Goal: Task Accomplishment & Management: Use online tool/utility

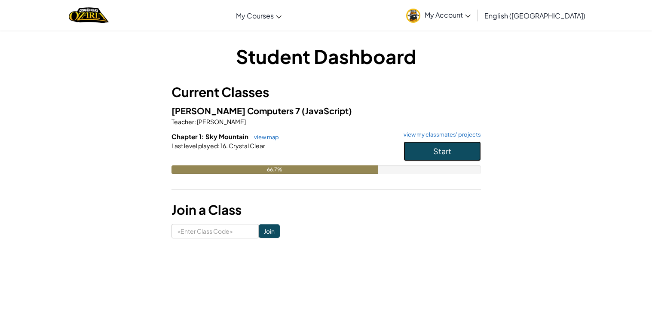
click at [437, 156] on span "Start" at bounding box center [442, 151] width 18 height 10
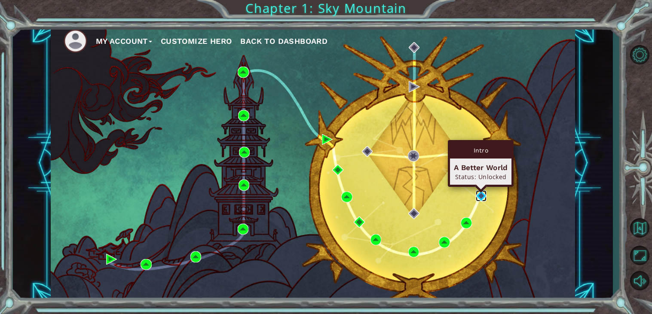
click at [480, 197] on img at bounding box center [481, 195] width 11 height 11
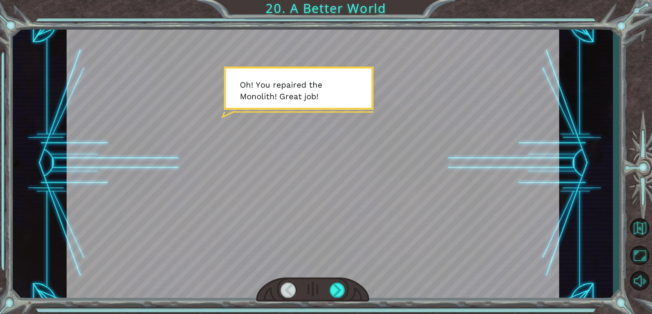
click at [353, 96] on div at bounding box center [313, 163] width 492 height 277
click at [408, 191] on div at bounding box center [313, 163] width 492 height 277
click at [408, 192] on div at bounding box center [313, 163] width 492 height 277
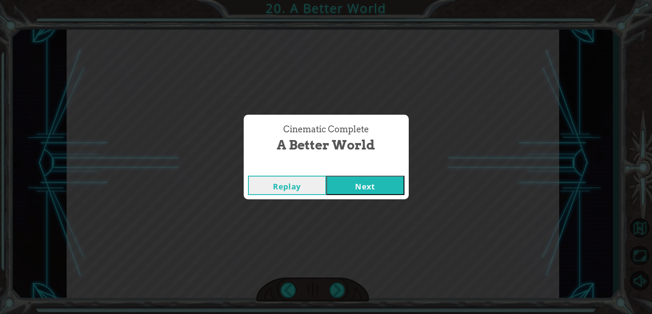
click at [382, 182] on button "Next" at bounding box center [365, 185] width 78 height 19
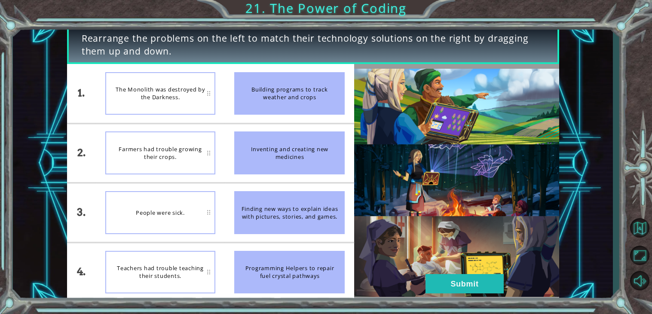
click at [199, 98] on div "The Monolith was destroyed by the Darkness." at bounding box center [160, 93] width 110 height 43
drag, startPoint x: 264, startPoint y: 105, endPoint x: 224, endPoint y: 107, distance: 40.0
click at [225, 107] on li "Building programs to track weather and crops" at bounding box center [289, 93] width 129 height 59
drag, startPoint x: 285, startPoint y: 198, endPoint x: 307, endPoint y: 89, distance: 110.8
click at [307, 89] on ul "Building programs to track weather and crops Inventing and creating new medicin…" at bounding box center [289, 183] width 129 height 238
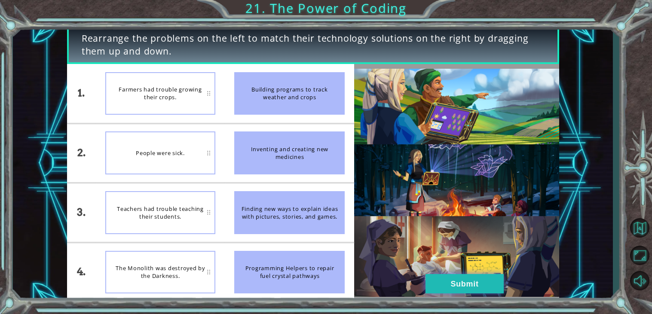
click at [489, 274] on button "Submit" at bounding box center [464, 283] width 78 height 19
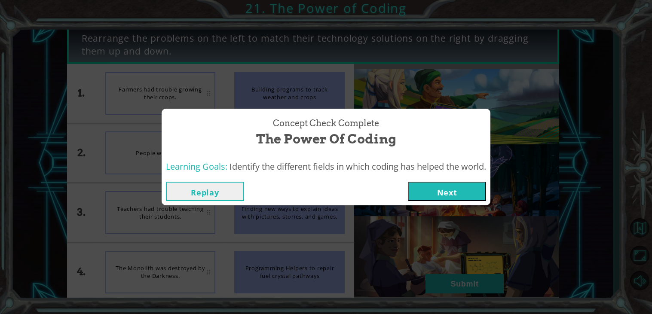
drag, startPoint x: 491, startPoint y: 286, endPoint x: 485, endPoint y: 268, distance: 19.0
click at [485, 268] on div "Concept Check Complete The Power of Coding Learning Goals: Identify the differe…" at bounding box center [326, 157] width 652 height 314
click at [465, 197] on button "Next" at bounding box center [447, 191] width 78 height 19
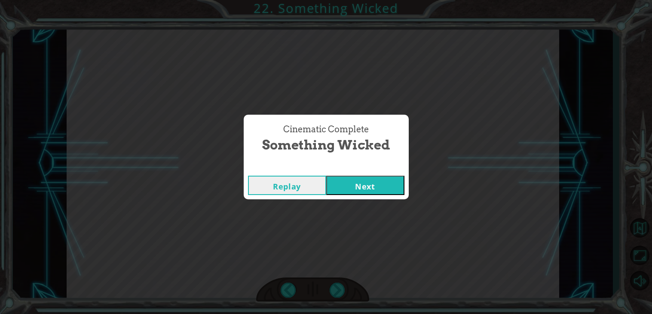
click at [391, 182] on button "Next" at bounding box center [365, 185] width 78 height 19
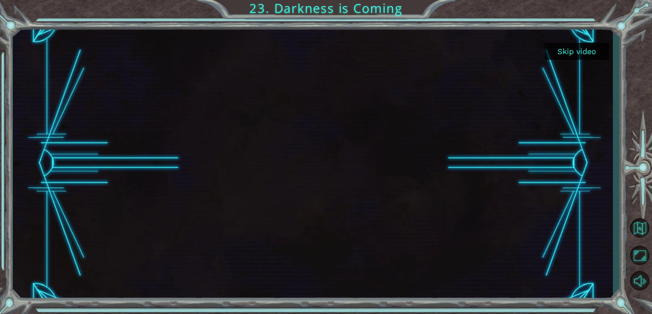
click at [554, 55] on button "Skip video" at bounding box center [576, 51] width 64 height 17
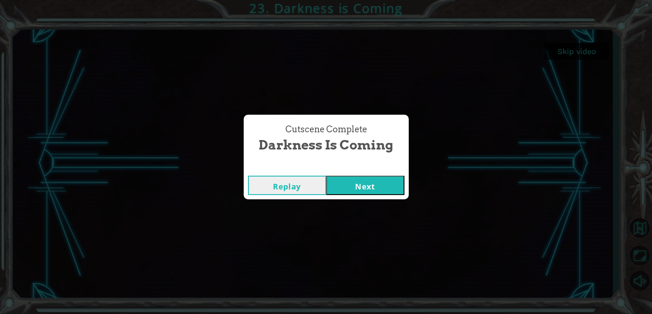
click at [382, 174] on div "Replay Next" at bounding box center [326, 185] width 165 height 28
click at [389, 188] on button "Next" at bounding box center [365, 185] width 78 height 19
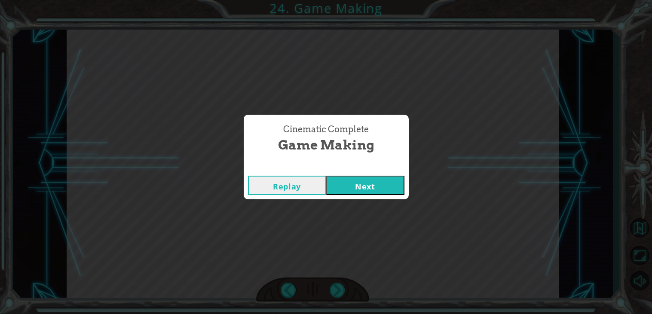
click at [376, 189] on button "Next" at bounding box center [365, 185] width 78 height 19
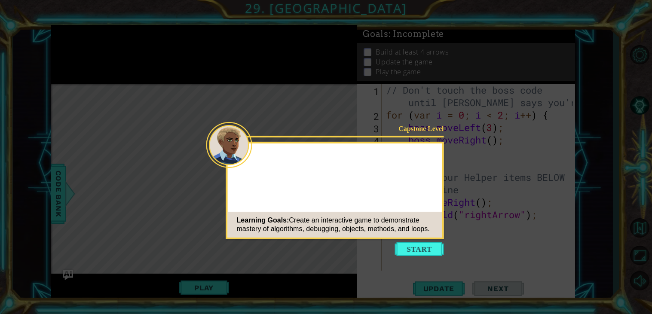
click at [407, 249] on button "Start" at bounding box center [419, 249] width 49 height 14
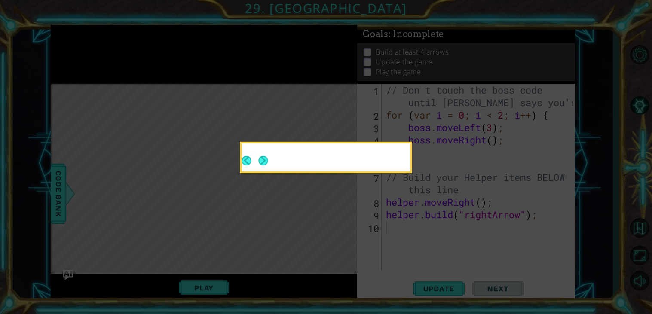
click at [261, 159] on button "Next" at bounding box center [262, 160] width 9 height 9
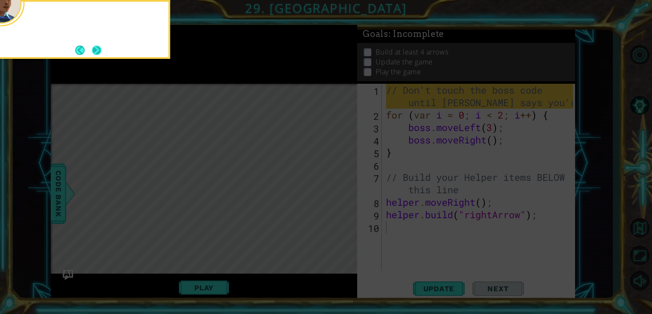
click at [95, 51] on button "Next" at bounding box center [96, 50] width 9 height 9
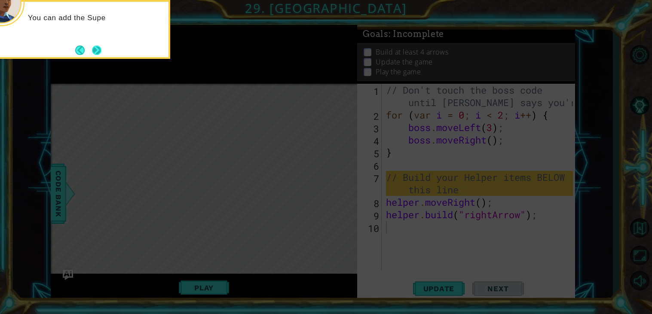
click at [94, 50] on button "Next" at bounding box center [96, 50] width 9 height 9
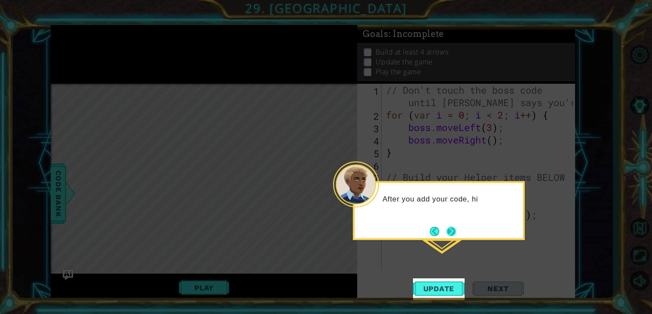
click at [456, 230] on button "Next" at bounding box center [451, 231] width 10 height 10
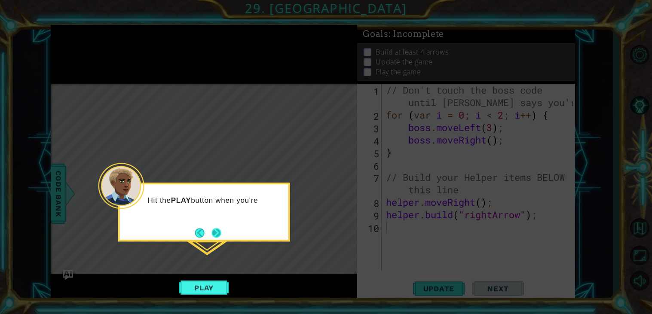
click at [221, 232] on button "Next" at bounding box center [215, 232] width 9 height 9
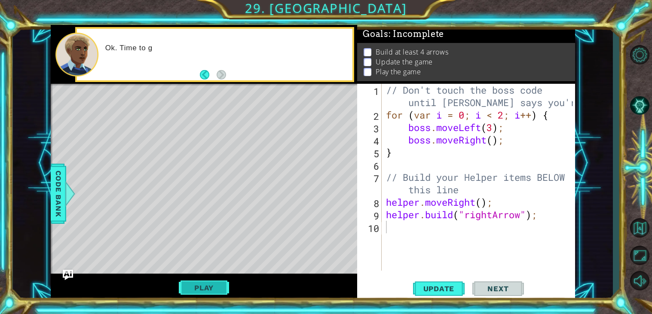
click at [220, 293] on button "Play" at bounding box center [204, 288] width 50 height 16
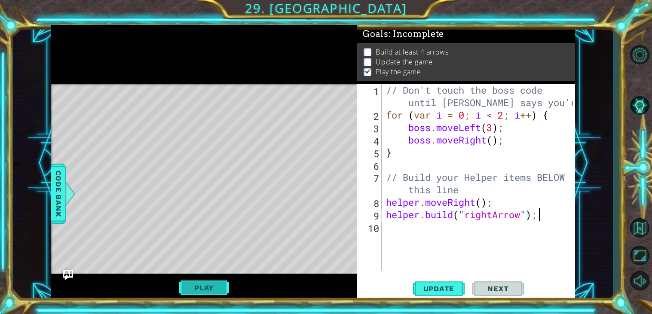
type textarea "[DOMAIN_NAME]("rightArrow");"
click at [498, 134] on div "// Don't touch the boss code until [PERSON_NAME] says you're ready! for ( var i…" at bounding box center [480, 196] width 193 height 224
click at [471, 179] on div "// Don't touch the boss code until [PERSON_NAME] says you're ready! for ( var i…" at bounding box center [480, 196] width 193 height 224
type textarea "// Build your Helper items BELOW this line"
click at [537, 242] on div "// Don't touch the boss code until [PERSON_NAME] says you're ready! for ( var i…" at bounding box center [480, 196] width 193 height 224
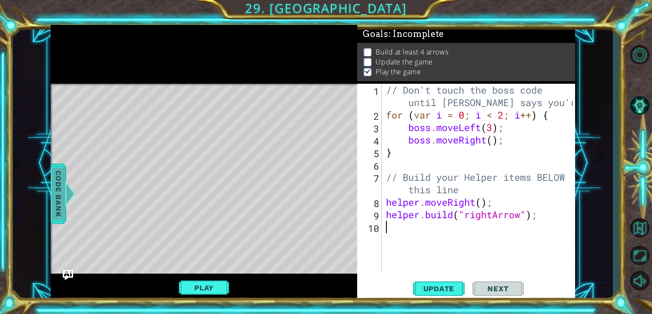
click at [55, 174] on span "Code Bank" at bounding box center [59, 194] width 14 height 52
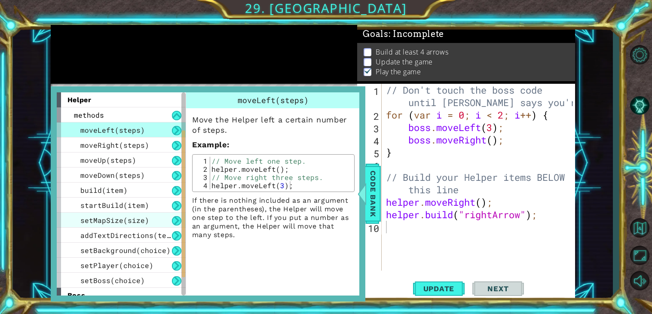
scroll to position [97, 0]
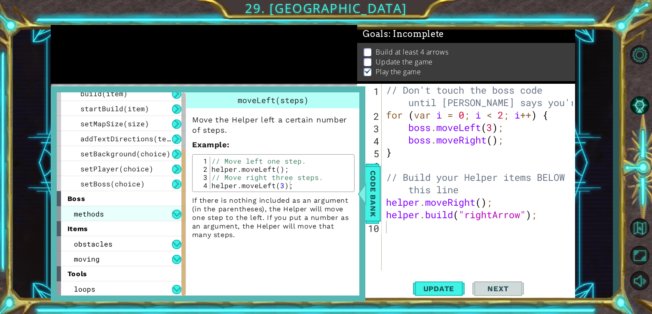
click at [109, 206] on div "methods" at bounding box center [121, 213] width 129 height 15
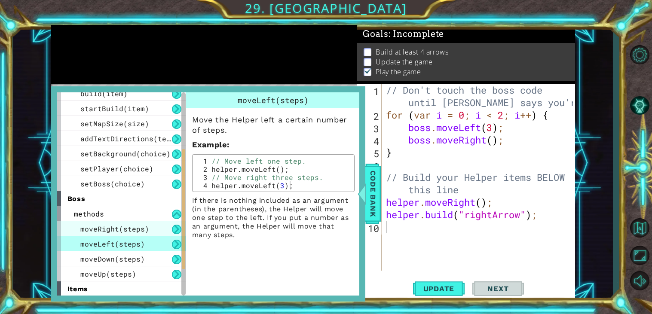
click at [114, 226] on span "moveRight(steps)" at bounding box center [114, 228] width 69 height 9
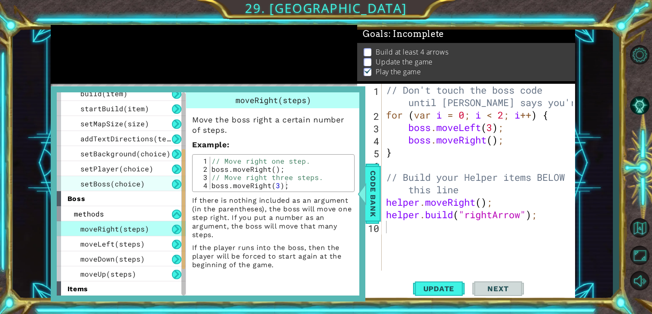
click at [132, 184] on span "setBoss(choice)" at bounding box center [112, 183] width 64 height 9
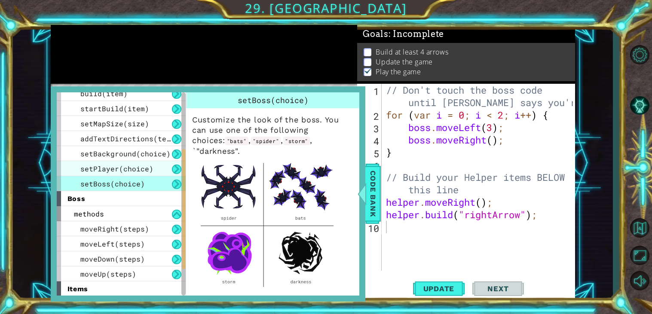
click at [144, 165] on span "setPlayer(choice)" at bounding box center [116, 168] width 73 height 9
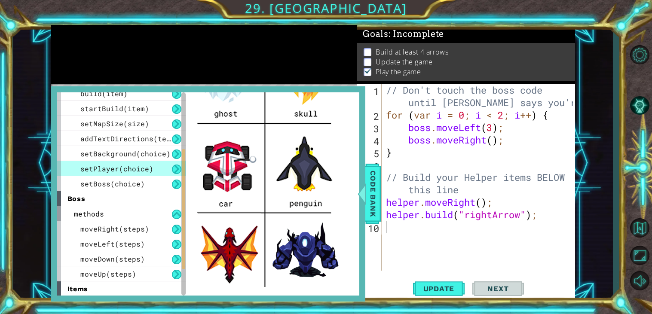
scroll to position [321, 0]
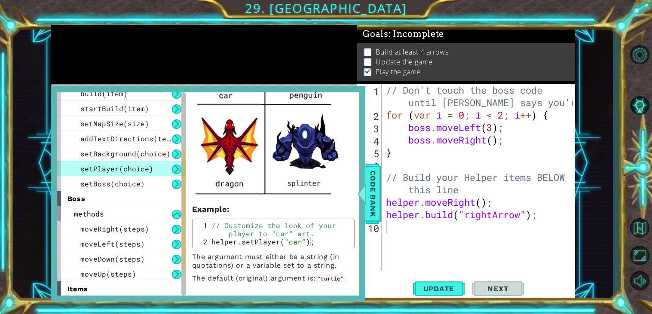
click at [135, 161] on div "setPlayer(choice)" at bounding box center [121, 168] width 129 height 15
click at [134, 159] on div "setBackground(choice)" at bounding box center [121, 153] width 129 height 15
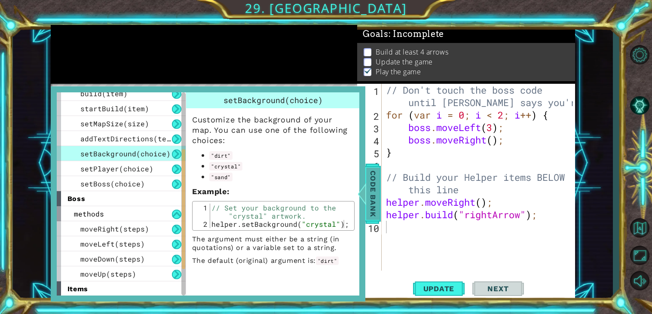
click at [374, 172] on span "Code Bank" at bounding box center [373, 194] width 14 height 52
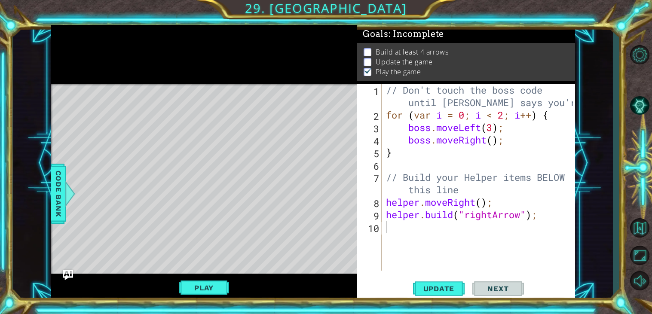
click at [464, 239] on div "// Don't touch the boss code until [PERSON_NAME] says you're ready! for ( var i…" at bounding box center [480, 196] width 193 height 224
click at [482, 165] on div "// Don't touch the boss code until [PERSON_NAME] says you're ready! for ( var i…" at bounding box center [480, 196] width 193 height 224
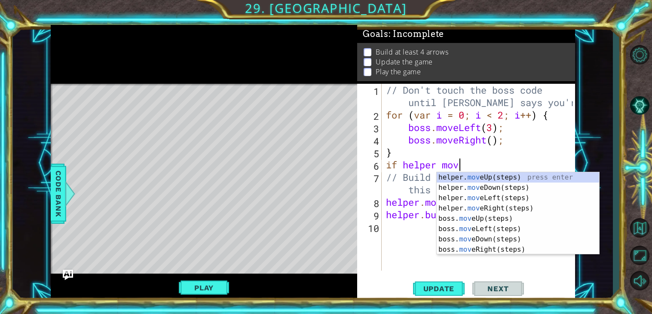
scroll to position [0, 3]
click at [471, 177] on div "helper. move Up(steps) press enter helper. move Down(steps) press enter helper.…" at bounding box center [518, 223] width 162 height 103
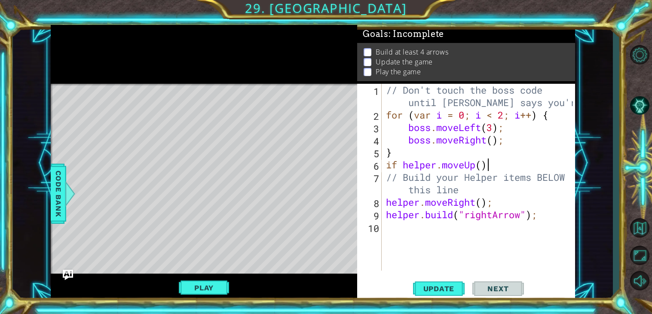
type textarea "if helper.moveUp()"
click at [491, 171] on div "// Don't touch the boss code until [PERSON_NAME] says you're ready! for ( var i…" at bounding box center [480, 196] width 193 height 224
drag, startPoint x: 491, startPoint y: 170, endPoint x: 381, endPoint y: 167, distance: 109.6
click at [381, 167] on div "if helper.moveUp() 1 2 3 4 5 6 7 8 9 10 // Don't touch the boss code until [PER…" at bounding box center [465, 177] width 216 height 187
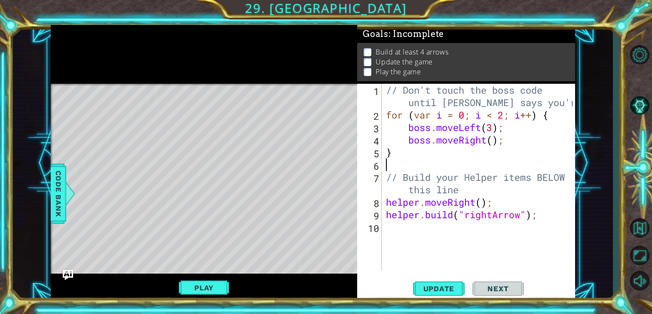
click at [456, 187] on div "// Don't touch the boss code until [PERSON_NAME] says you're ready! for ( var i…" at bounding box center [480, 196] width 193 height 224
type textarea "// Build your Helper items BELOW this line"
click at [478, 191] on div "// Don't touch the boss code until [PERSON_NAME] says you're ready! for ( var i…" at bounding box center [480, 196] width 193 height 224
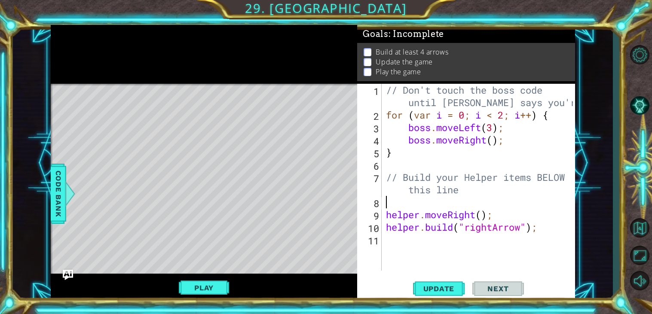
paste textarea "if helper.moveUp()"
type textarea "if helper.moveUp()"
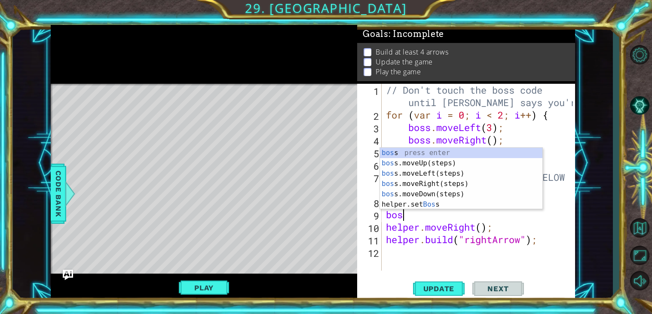
scroll to position [0, 0]
type textarea "boss."
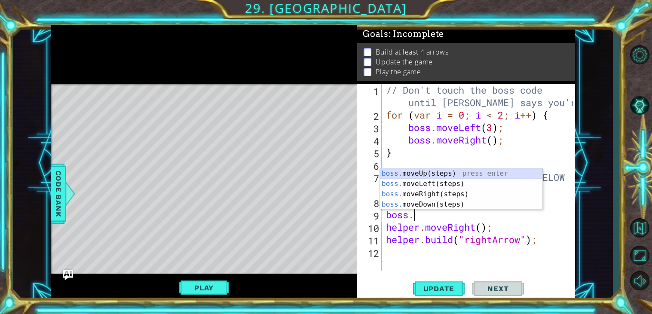
click at [500, 174] on div "boss. moveUp(steps) press enter boss. moveLeft(steps) press enter boss. moveRig…" at bounding box center [461, 199] width 162 height 62
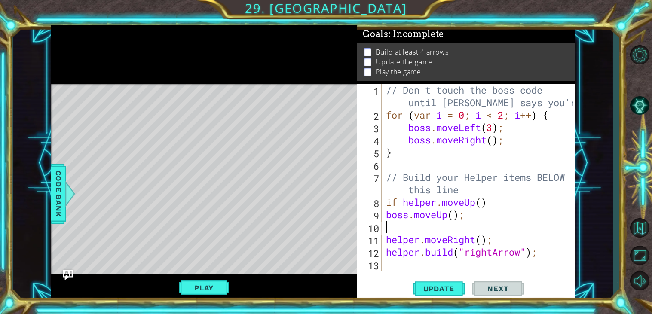
scroll to position [0, 0]
click at [388, 212] on div "// Don't touch the boss code until [PERSON_NAME] says you're ready! for ( var i…" at bounding box center [480, 196] width 193 height 224
click at [397, 235] on div "// Don't touch the boss code until [PERSON_NAME] says you're ready! for ( var i…" at bounding box center [480, 196] width 193 height 224
click at [433, 285] on span "Update" at bounding box center [439, 288] width 49 height 9
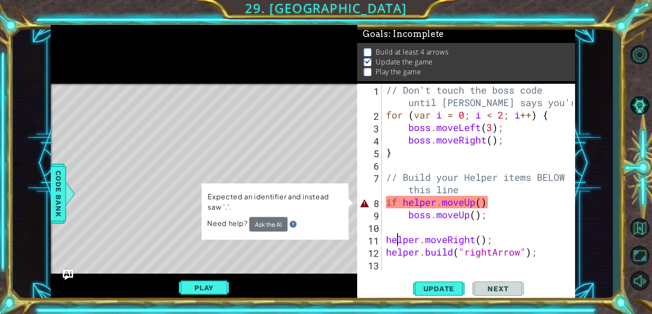
click at [467, 206] on div "// Don't touch the boss code until [PERSON_NAME] says you're ready! for ( var i…" at bounding box center [480, 196] width 193 height 224
click at [277, 218] on button "Ask the AI" at bounding box center [268, 224] width 38 height 15
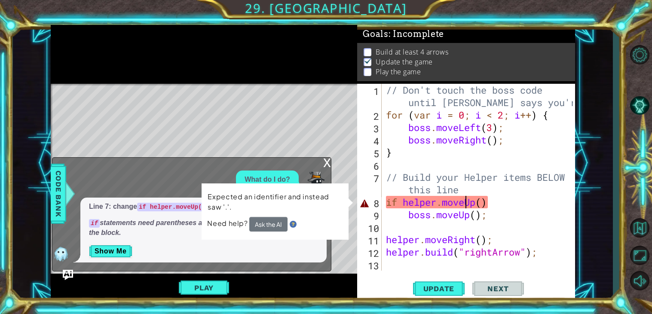
click at [328, 159] on div "x" at bounding box center [327, 162] width 8 height 9
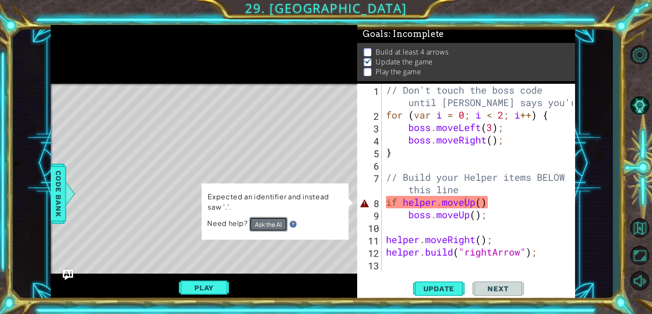
click at [264, 228] on button "Ask the AI" at bounding box center [268, 224] width 38 height 15
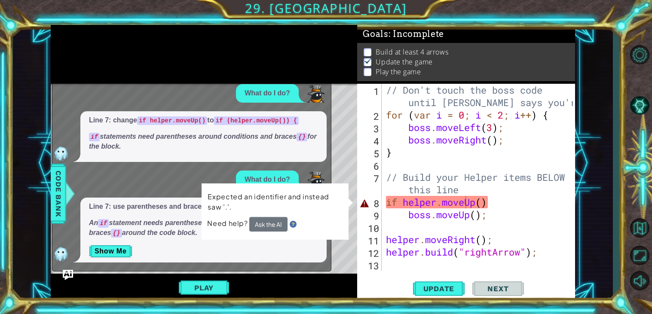
click at [340, 212] on td "Expected an identifier and instead saw '.'." at bounding box center [275, 204] width 136 height 26
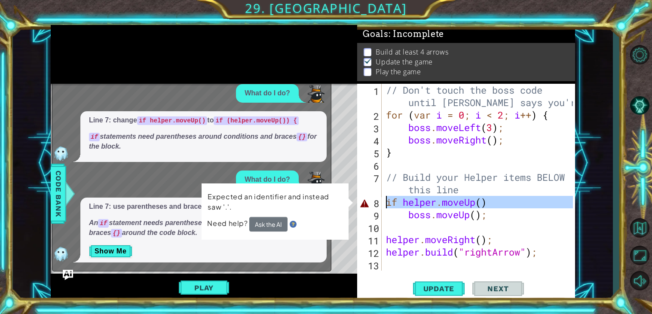
click at [366, 202] on div "8" at bounding box center [370, 203] width 23 height 12
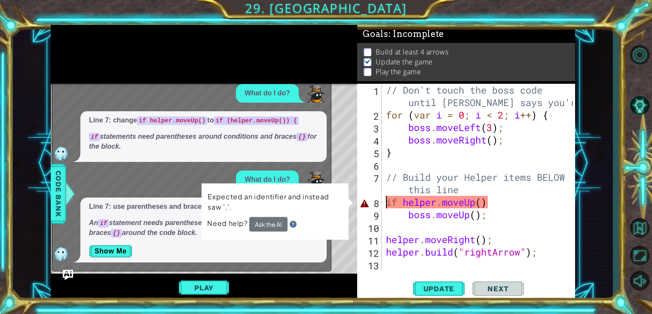
click at [504, 203] on div "// Don't touch the boss code until [PERSON_NAME] says you're ready! for ( var i…" at bounding box center [480, 196] width 193 height 224
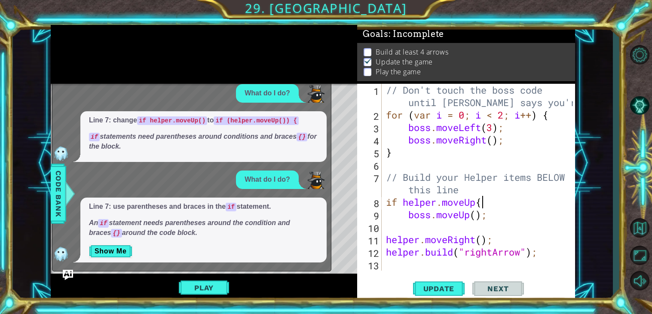
scroll to position [0, 3]
type textarea "if helper.moveUp{}"
click at [504, 203] on div "// Don't touch the boss code until [PERSON_NAME] says you're ready! for ( var i…" at bounding box center [480, 196] width 193 height 224
click at [451, 228] on div "// Don't touch the boss code until [PERSON_NAME] says you're ready! for ( var i…" at bounding box center [480, 196] width 193 height 224
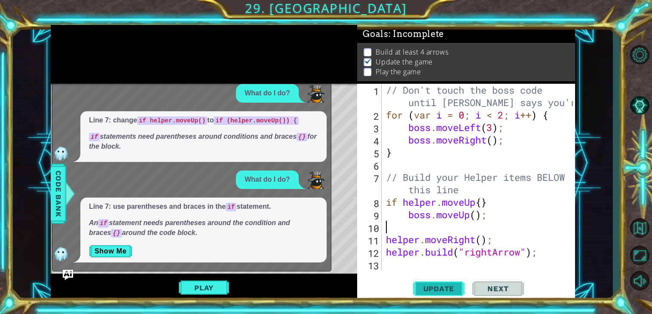
click at [443, 284] on span "Update" at bounding box center [439, 288] width 49 height 9
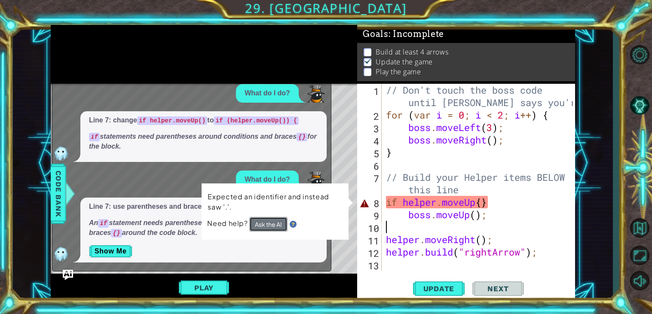
click at [278, 224] on button "Ask the AI" at bounding box center [268, 224] width 39 height 15
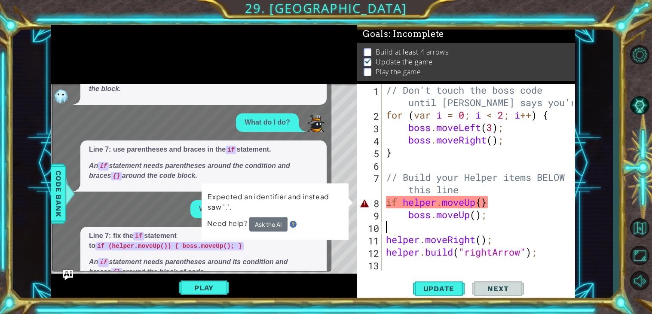
scroll to position [40, 0]
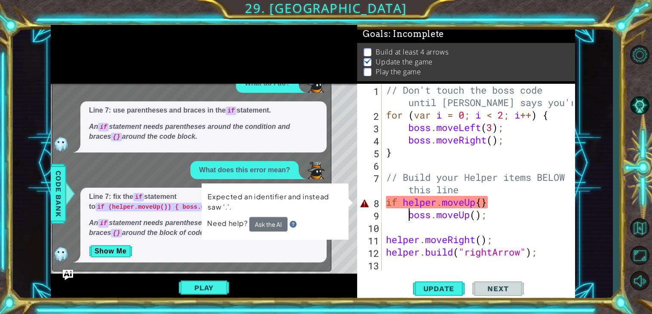
click at [412, 215] on div "// Don't touch the boss code until [PERSON_NAME] says you're ready! for ( var i…" at bounding box center [480, 196] width 193 height 224
click at [492, 202] on div "// Don't touch the boss code until [PERSON_NAME] says you're ready! for ( var i…" at bounding box center [480, 196] width 193 height 224
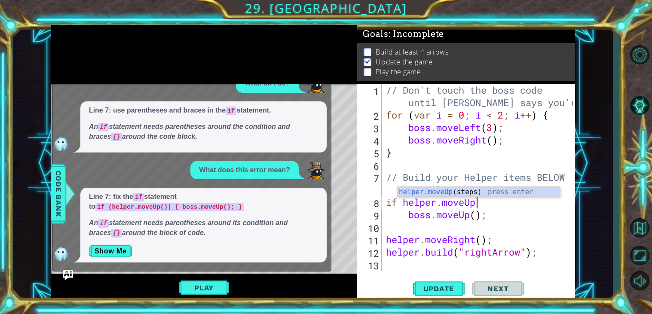
click at [454, 220] on div "// Don't touch the boss code until [PERSON_NAME] says you're ready! for ( var i…" at bounding box center [480, 196] width 193 height 224
click at [403, 205] on div "// Don't touch the boss code until [PERSON_NAME] says you're ready! for ( var i…" at bounding box center [480, 196] width 193 height 224
click at [490, 199] on div "// Don't touch the boss code until [PERSON_NAME] says you're ready! for ( var i…" at bounding box center [480, 196] width 193 height 224
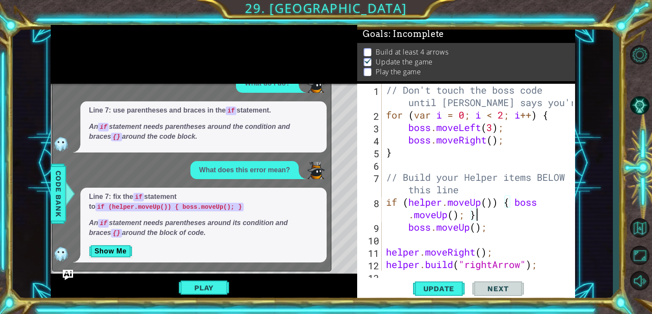
scroll to position [0, 9]
click at [193, 286] on button "Play" at bounding box center [204, 288] width 50 height 16
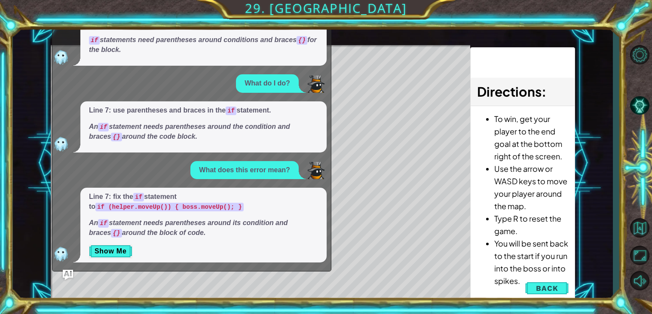
click at [281, 220] on em "An if statement needs parentheses around its condition and braces {} around the…" at bounding box center [188, 227] width 199 height 17
click at [345, 43] on div "helper methods moveLeft(steps) moveRight(steps) moveUp(steps) moveDown(steps) b…" at bounding box center [313, 163] width 525 height 276
click at [543, 287] on span "Back" at bounding box center [547, 288] width 22 height 9
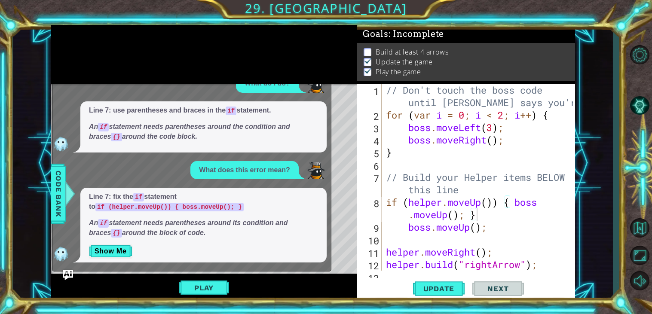
drag, startPoint x: 314, startPoint y: 122, endPoint x: 315, endPoint y: 180, distance: 57.6
click at [315, 180] on div "What do I do? Line 7: change if helper.moveUp() to if (helper.moveUp()) { if st…" at bounding box center [189, 125] width 274 height 275
click at [397, 195] on div "// Don't touch the boss code until [PERSON_NAME] says you're ready! for ( var i…" at bounding box center [480, 196] width 193 height 224
click at [378, 197] on div "8" at bounding box center [370, 209] width 23 height 25
drag, startPoint x: 250, startPoint y: 199, endPoint x: 252, endPoint y: 221, distance: 22.0
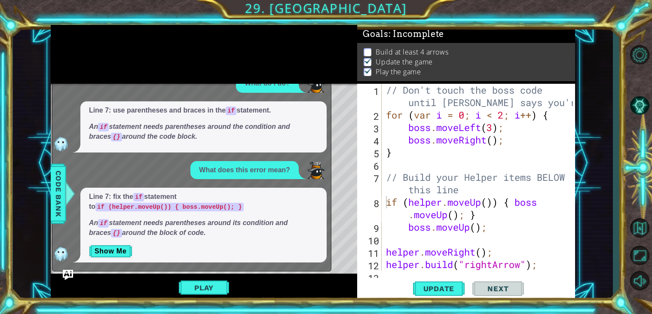
click at [252, 221] on span "Line 7: fix the if statement to if (helper.moveUp()) { boss.moveUp(); } An if s…" at bounding box center [203, 215] width 229 height 46
click at [69, 270] on img "Ask AI" at bounding box center [67, 274] width 11 height 11
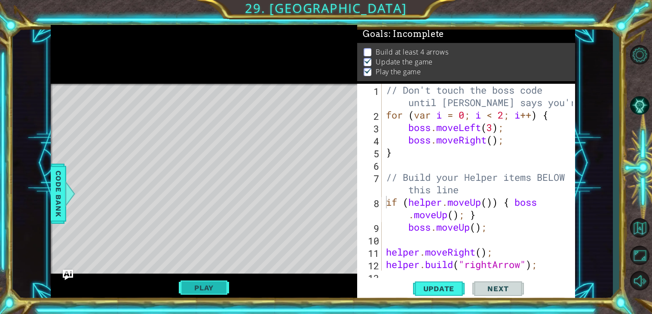
click at [208, 287] on button "Play" at bounding box center [204, 288] width 50 height 16
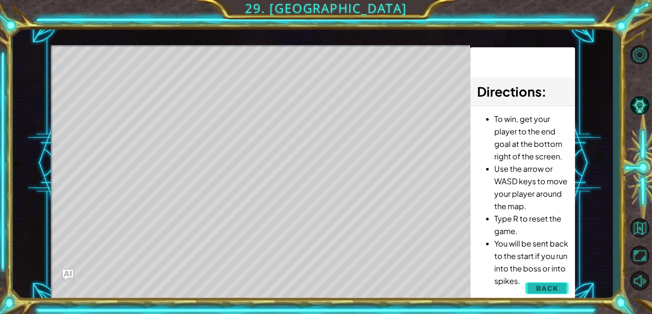
click at [565, 286] on button "Back" at bounding box center [546, 288] width 43 height 17
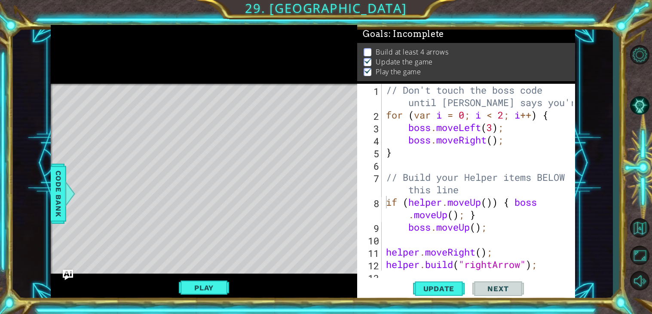
type textarea "}"
click at [443, 157] on div "// Don't touch the boss code until [PERSON_NAME] says you're ready! for ( var i…" at bounding box center [480, 196] width 193 height 224
click at [462, 168] on div "// Don't touch the boss code until [PERSON_NAME] says you're ready! for ( var i…" at bounding box center [480, 196] width 193 height 224
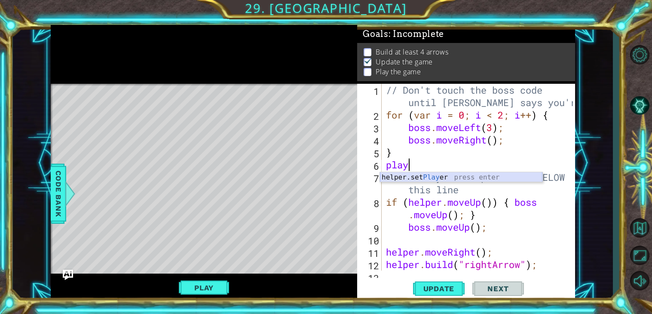
click at [466, 173] on div "helper.set Play er press enter" at bounding box center [461, 187] width 162 height 31
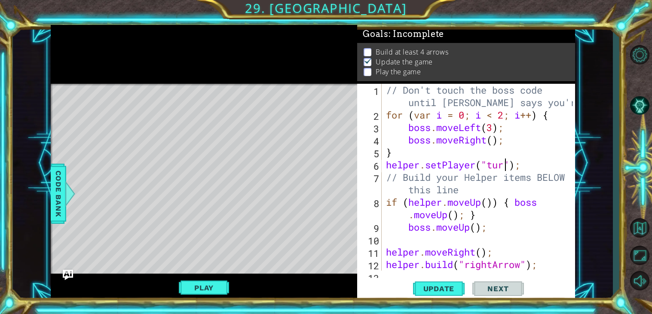
scroll to position [0, 6]
click at [484, 203] on div "// Don't touch the boss code until [PERSON_NAME] says you're ready! for ( var i…" at bounding box center [480, 196] width 193 height 224
click at [486, 224] on div "// Don't touch the boss code until [PERSON_NAME] says you're ready! for ( var i…" at bounding box center [480, 196] width 193 height 224
click at [468, 194] on div "// Don't touch the boss code until [PERSON_NAME] says you're ready! for ( var i…" at bounding box center [480, 196] width 193 height 224
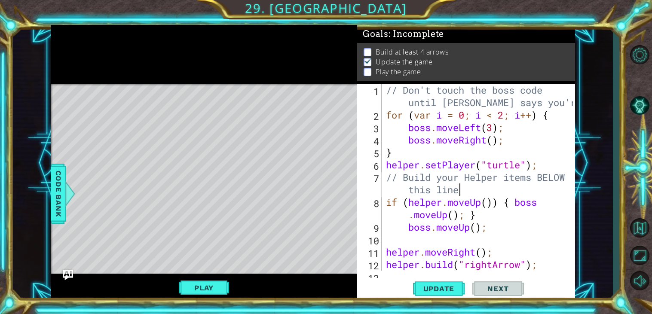
click at [442, 205] on div "// Don't touch the boss code until [PERSON_NAME] says you're ready! for ( var i…" at bounding box center [480, 196] width 193 height 224
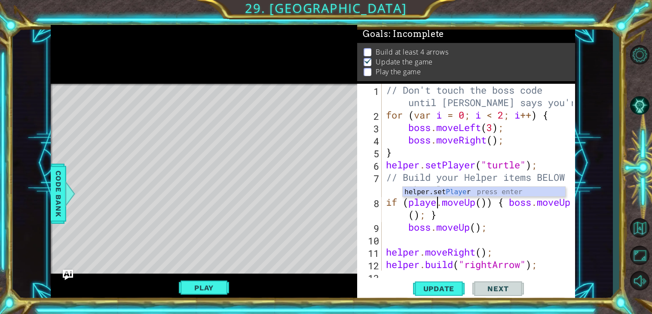
scroll to position [0, 3]
click at [453, 219] on div "// Don't touch the boss code until [PERSON_NAME] says you're ready! for ( var i…" at bounding box center [480, 196] width 193 height 224
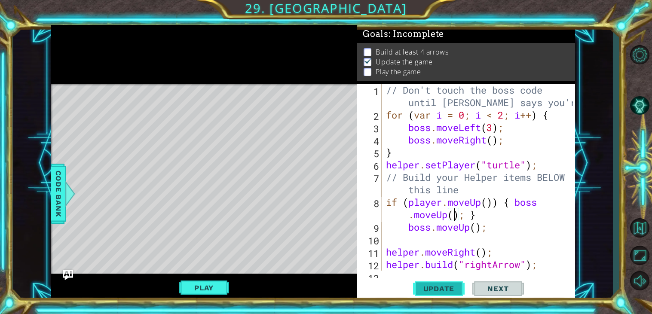
click at [438, 291] on span "Update" at bounding box center [439, 288] width 49 height 9
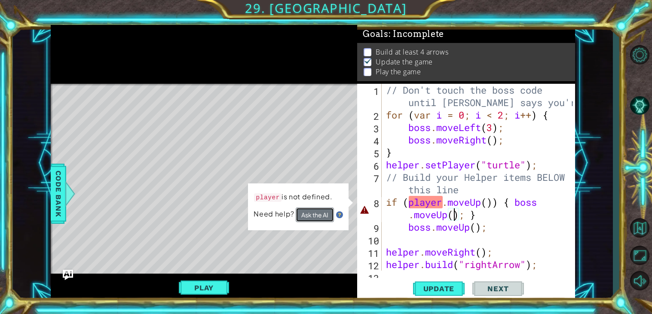
click at [305, 215] on button "Ask the AI" at bounding box center [315, 215] width 38 height 15
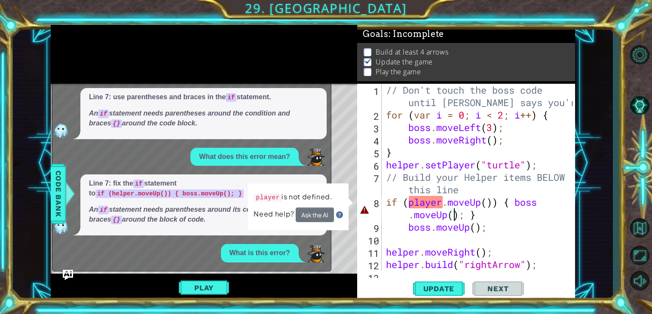
scroll to position [126, 0]
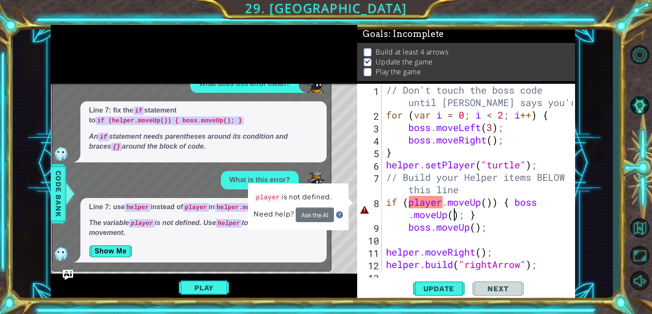
click at [449, 200] on div "// Don't touch the boss code until [PERSON_NAME] says you're ready! for ( var i…" at bounding box center [480, 196] width 193 height 224
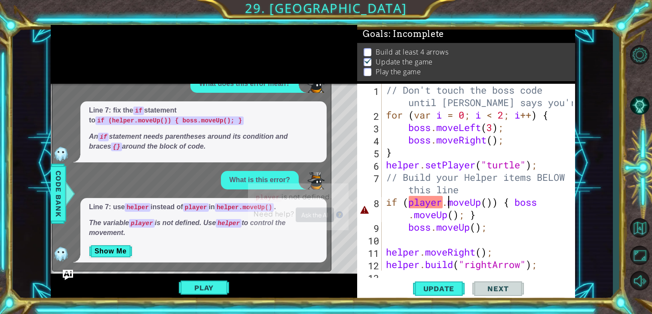
click at [441, 202] on div "// Don't touch the boss code until [PERSON_NAME] says you're ready! for ( var i…" at bounding box center [480, 196] width 193 height 224
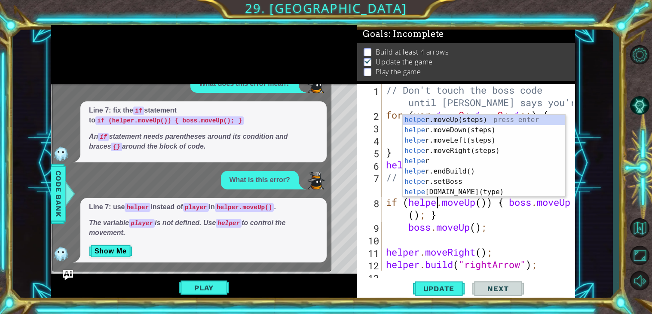
scroll to position [0, 3]
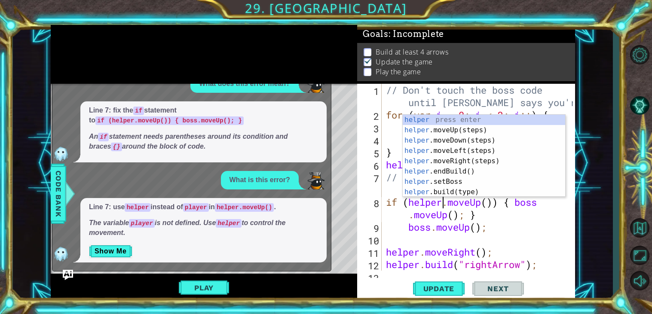
click at [447, 215] on div "// Don't touch the boss code until [PERSON_NAME] says you're ready! for ( var i…" at bounding box center [480, 196] width 193 height 224
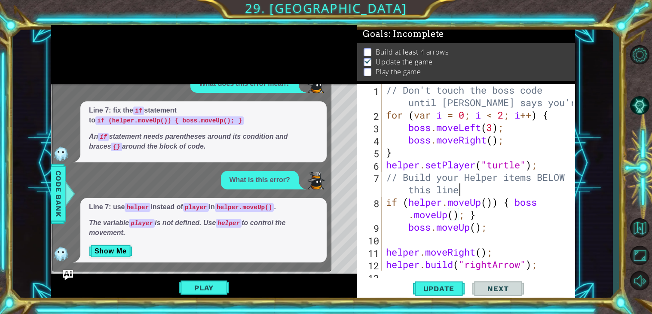
click at [476, 194] on div "// Don't touch the boss code until [PERSON_NAME] says you're ready! for ( var i…" at bounding box center [480, 196] width 193 height 224
click at [484, 146] on div "// Don't touch the boss code until [PERSON_NAME] says you're ready! for ( var i…" at bounding box center [480, 196] width 193 height 224
click at [459, 190] on div "// Don't touch the boss code until [PERSON_NAME] says you're ready! for ( var i…" at bounding box center [480, 196] width 193 height 224
click at [483, 211] on div "// Don't touch the boss code until [PERSON_NAME] says you're ready! for ( var i…" at bounding box center [480, 196] width 193 height 224
click at [505, 253] on div "// Don't touch the boss code until [PERSON_NAME] says you're ready! for ( var i…" at bounding box center [480, 196] width 193 height 224
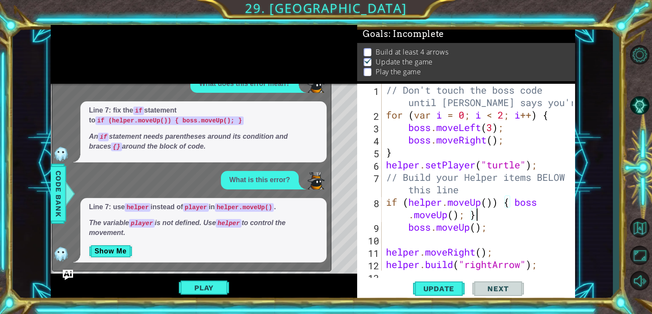
type textarea "helper.moveRight();"
click at [490, 234] on div "// Don't touch the boss code until [PERSON_NAME] says you're ready! for ( var i…" at bounding box center [480, 196] width 193 height 224
click at [478, 199] on div "// Don't touch the boss code until [PERSON_NAME] says you're ready! for ( var i…" at bounding box center [480, 196] width 193 height 224
click at [482, 198] on div "// Don't touch the boss code until [PERSON_NAME] says you're ready! for ( var i…" at bounding box center [480, 196] width 193 height 224
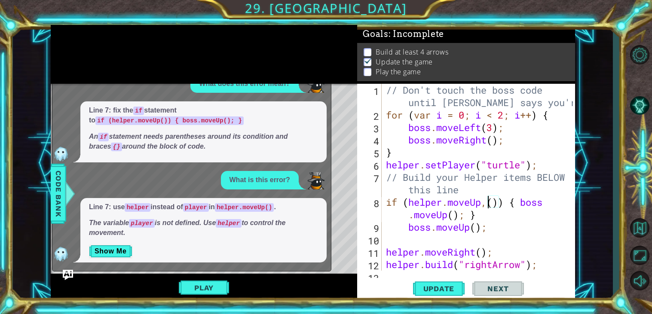
scroll to position [0, 4]
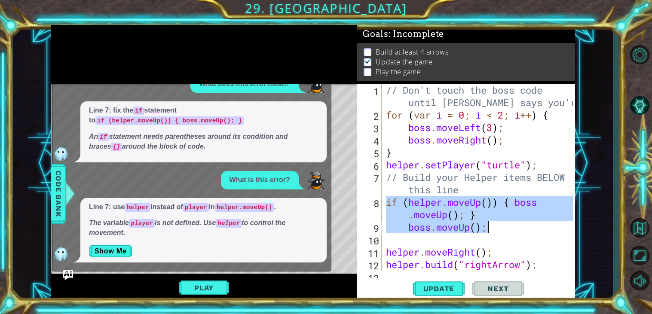
drag, startPoint x: 386, startPoint y: 205, endPoint x: 516, endPoint y: 230, distance: 132.7
click at [516, 230] on div "// Don't touch the boss code until [PERSON_NAME] says you're ready! for ( var i…" at bounding box center [480, 196] width 193 height 224
click at [515, 232] on div "// Don't touch the boss code until [PERSON_NAME] says you're ready! for ( var i…" at bounding box center [478, 177] width 189 height 187
type textarea "boss.moveUp();"
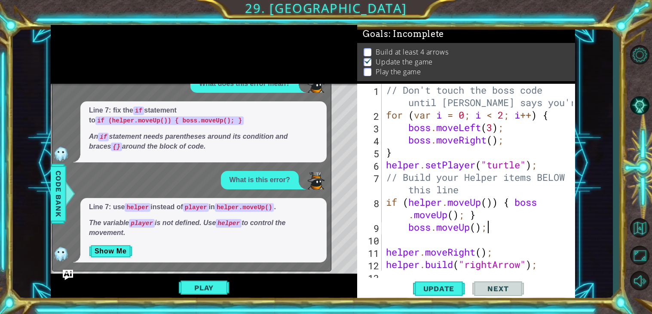
click at [523, 236] on div "// Don't touch the boss code until [PERSON_NAME] says you're ready! for ( var i…" at bounding box center [480, 196] width 193 height 224
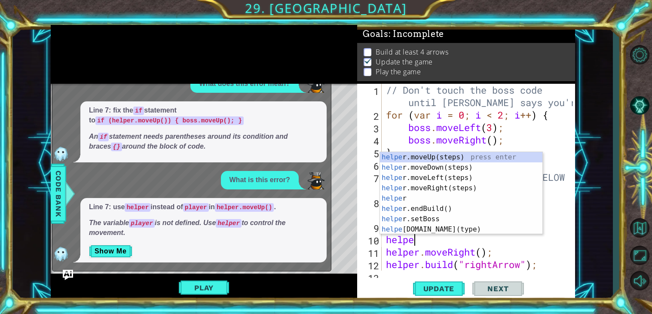
type textarea "helper"
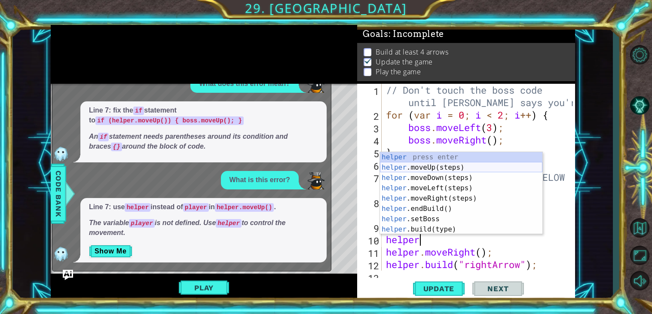
click at [495, 169] on div "helper press enter helper .moveUp(steps) press enter helper .moveDown(steps) pr…" at bounding box center [461, 203] width 162 height 103
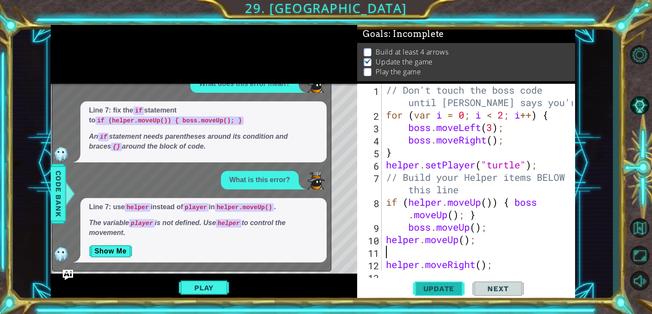
click at [450, 287] on span "Update" at bounding box center [439, 288] width 49 height 9
click at [205, 280] on button "Play" at bounding box center [204, 288] width 50 height 16
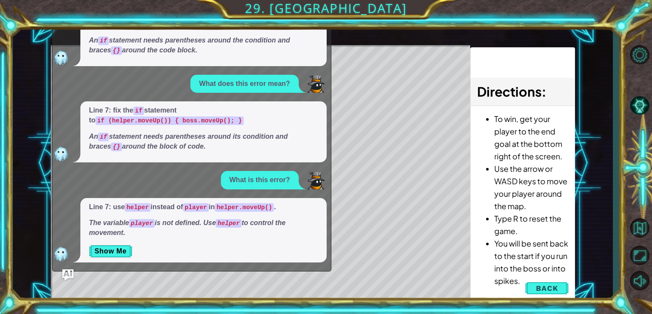
click at [69, 273] on img "Ask AI" at bounding box center [67, 274] width 11 height 11
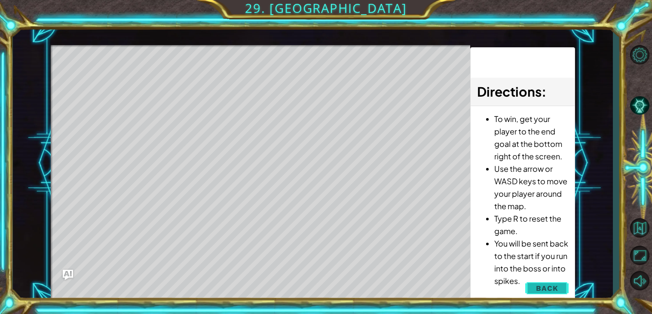
click at [557, 291] on span "Back" at bounding box center [547, 288] width 22 height 9
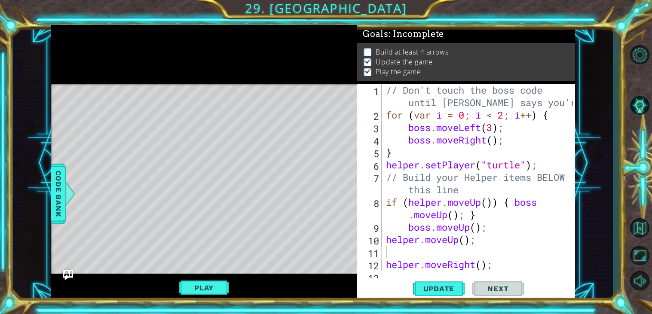
click at [486, 231] on div "// Don't touch the boss code until [PERSON_NAME] says you're ready! for ( var i…" at bounding box center [480, 196] width 193 height 224
click at [486, 230] on div "// Don't touch the boss code until [PERSON_NAME] says you're ready! for ( var i…" at bounding box center [480, 196] width 193 height 224
click at [481, 210] on div "// Don't touch the boss code until [PERSON_NAME] says you're ready! for ( var i…" at bounding box center [480, 196] width 193 height 224
click at [485, 205] on div "// Don't touch the boss code until [PERSON_NAME] says you're ready! for ( var i…" at bounding box center [480, 196] width 193 height 224
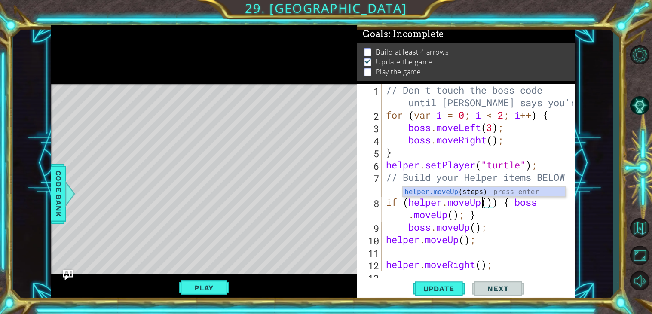
click at [488, 204] on div "// Don't touch the boss code until [PERSON_NAME] says you're ready! for ( var i…" at bounding box center [480, 196] width 193 height 224
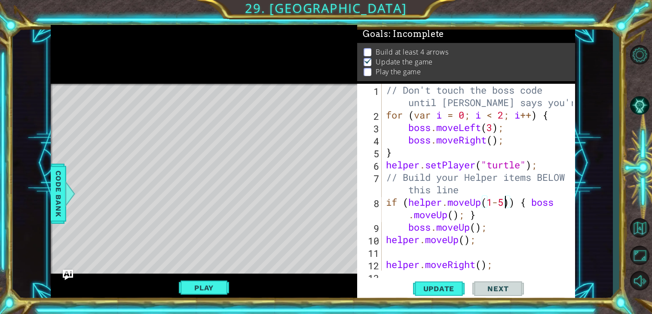
click at [506, 234] on div "// Don't touch the boss code until [PERSON_NAME] says you're ready! for ( var i…" at bounding box center [480, 196] width 193 height 224
click at [448, 291] on span "Update" at bounding box center [439, 288] width 49 height 9
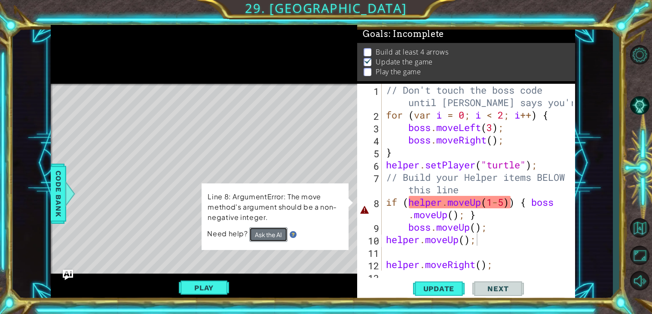
click at [277, 229] on button "Ask the AI" at bounding box center [268, 234] width 39 height 15
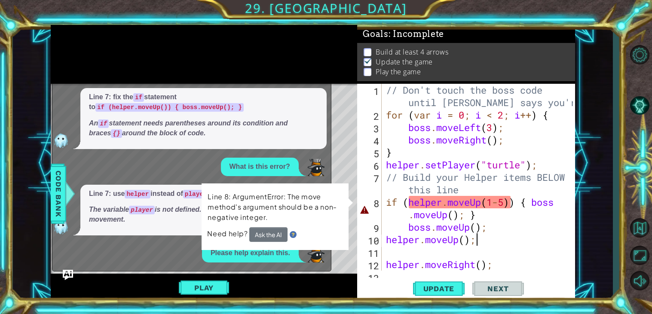
scroll to position [212, 0]
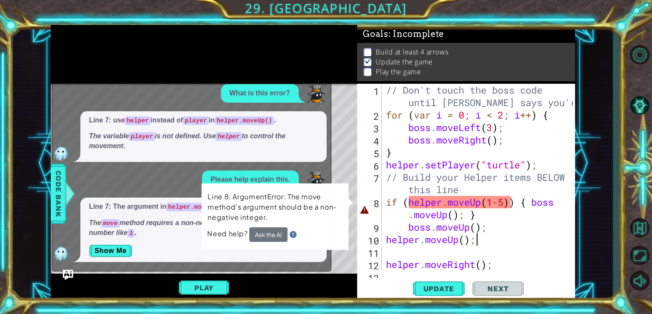
click at [75, 275] on div "Play" at bounding box center [204, 288] width 306 height 28
click at [67, 273] on img "Ask AI" at bounding box center [67, 274] width 11 height 11
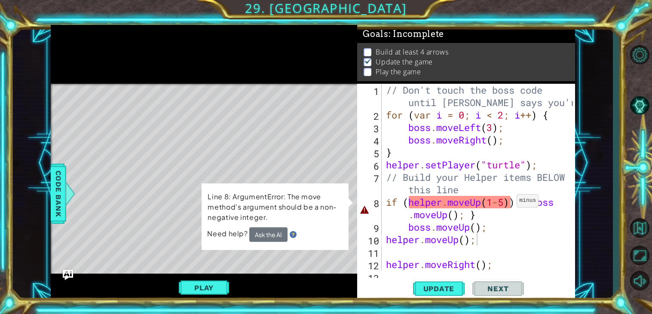
click at [509, 203] on div "// Don't touch the boss code until [PERSON_NAME] says you're ready! for ( var i…" at bounding box center [480, 196] width 193 height 224
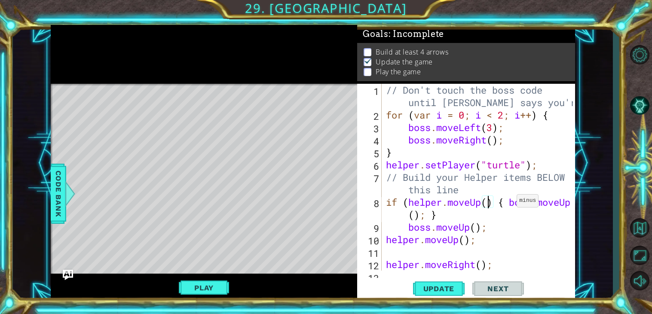
scroll to position [0, 5]
click at [482, 239] on div "// Don't touch the boss code until [PERSON_NAME] says you're ready! for ( var i…" at bounding box center [480, 196] width 193 height 224
click at [433, 289] on span "Update" at bounding box center [439, 288] width 49 height 9
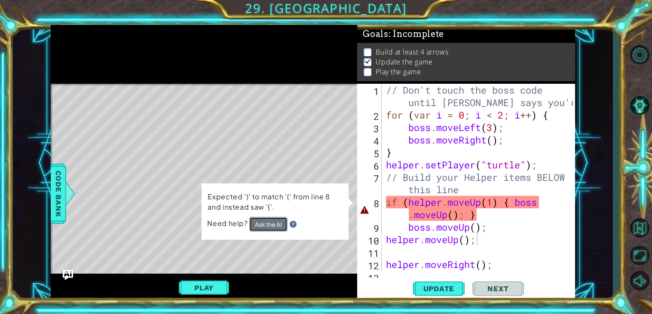
click at [279, 221] on button "Ask the AI" at bounding box center [268, 224] width 38 height 15
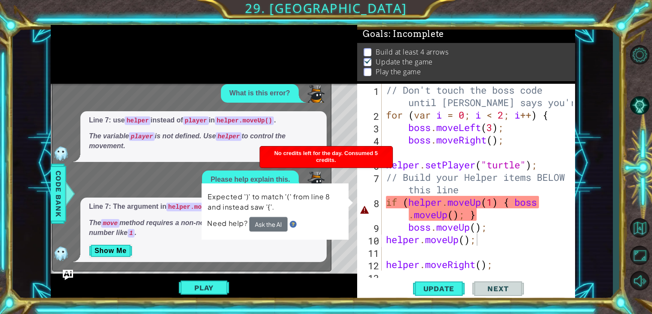
click at [290, 226] on img at bounding box center [293, 223] width 7 height 7
click at [71, 274] on img "Ask AI" at bounding box center [67, 274] width 11 height 11
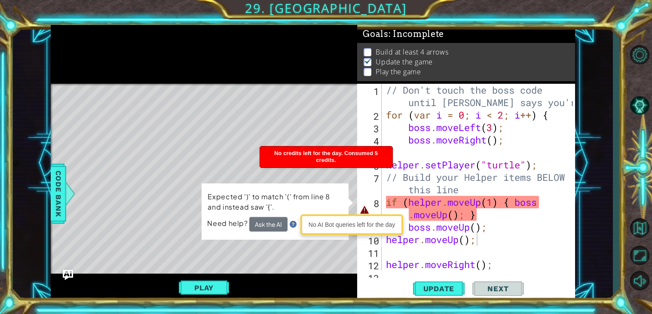
click at [436, 215] on div "// Don't touch the boss code until [PERSON_NAME] says you're ready! for ( var i…" at bounding box center [480, 196] width 193 height 224
click at [485, 210] on div "// Don't touch the boss code until [PERSON_NAME] says you're ready! for ( var i…" at bounding box center [480, 196] width 193 height 224
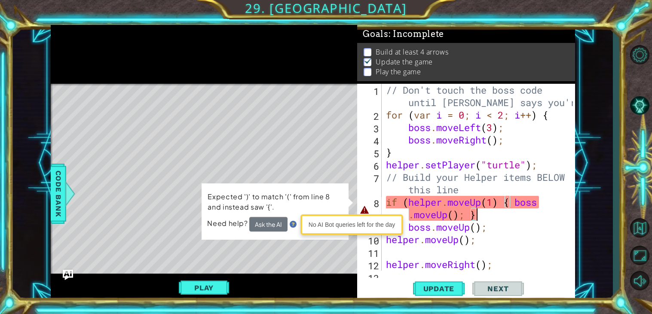
click at [495, 204] on div "// Don't touch the boss code until [PERSON_NAME] says you're ready! for ( var i…" at bounding box center [480, 196] width 193 height 224
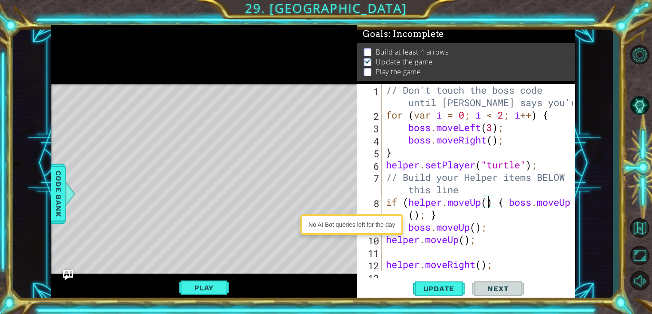
click at [499, 223] on div "// Don't touch the boss code until [PERSON_NAME] says you're ready! for ( var i…" at bounding box center [480, 196] width 193 height 224
click at [416, 288] on span "Update" at bounding box center [439, 288] width 49 height 9
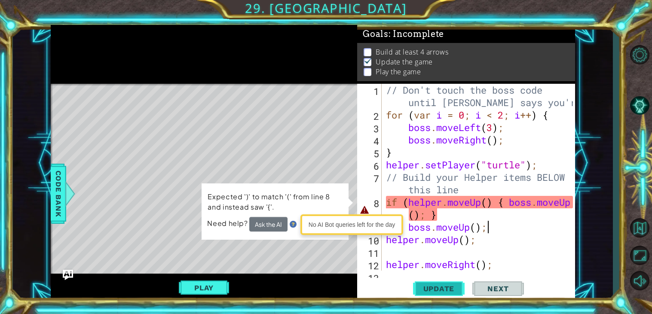
click at [419, 286] on span "Update" at bounding box center [439, 288] width 49 height 9
click at [443, 213] on div "// Don't touch the boss code until [PERSON_NAME] says you're ready! for ( var i…" at bounding box center [480, 196] width 193 height 224
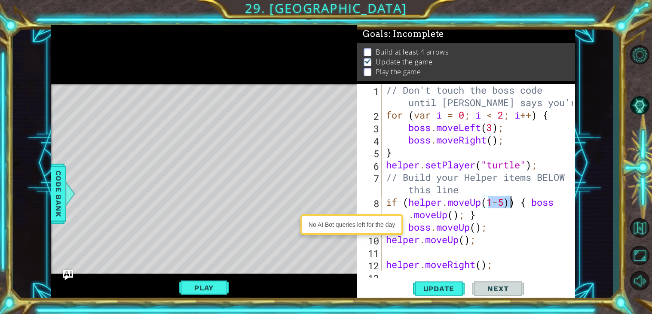
scroll to position [0, 5]
click at [438, 283] on button "Update" at bounding box center [439, 289] width 52 height 22
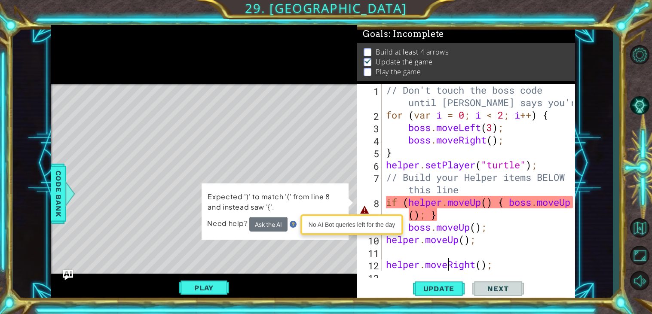
click at [447, 259] on div "// Don't touch the boss code until [PERSON_NAME] says you're ready! for ( var i…" at bounding box center [480, 196] width 193 height 224
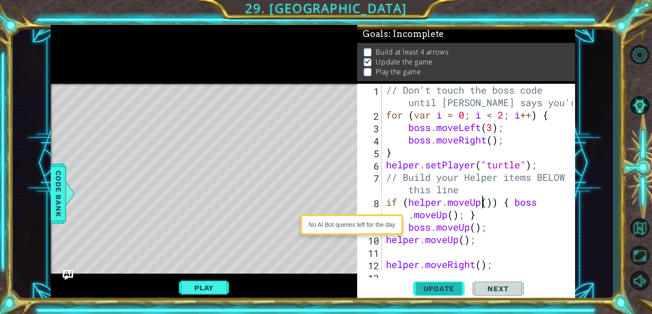
click at [424, 293] on span "Update" at bounding box center [439, 288] width 49 height 9
click at [484, 205] on div "// Don't touch the boss code until [PERSON_NAME] says you're ready! for ( var i…" at bounding box center [480, 196] width 193 height 224
click at [486, 204] on div "// Don't touch the boss code until [PERSON_NAME] says you're ready! for ( var i…" at bounding box center [480, 196] width 193 height 224
click at [449, 281] on button "Update" at bounding box center [439, 289] width 52 height 22
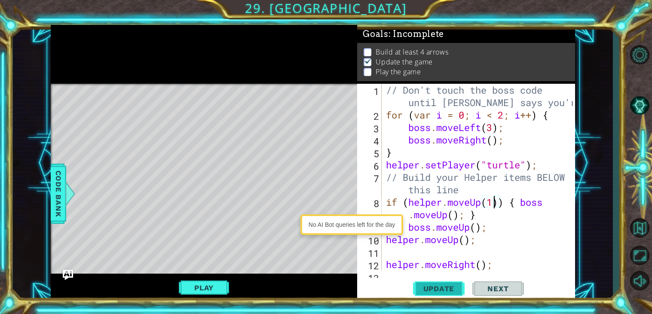
click at [446, 288] on span "Update" at bounding box center [439, 288] width 49 height 9
click at [202, 281] on button "Play" at bounding box center [204, 288] width 50 height 16
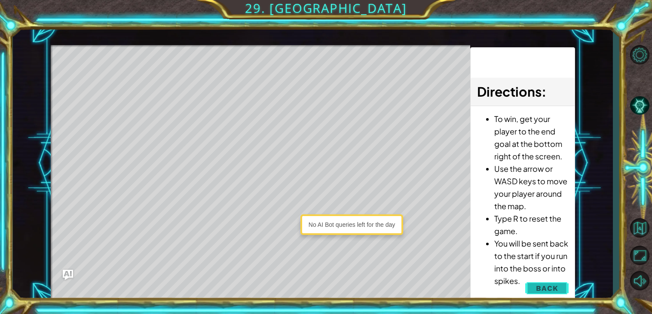
click at [557, 282] on button "Back" at bounding box center [546, 288] width 43 height 17
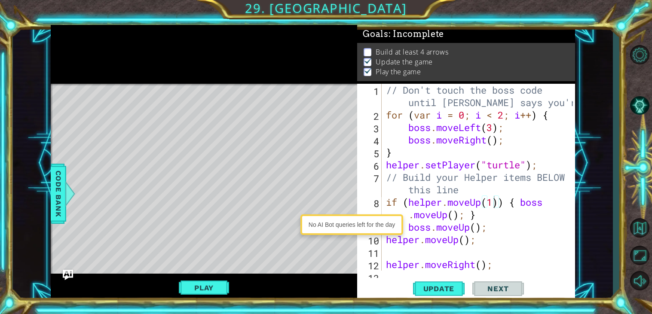
click at [495, 205] on div "// Don't touch the boss code until [PERSON_NAME] says you're ready! for ( var i…" at bounding box center [480, 196] width 193 height 224
type textarea "if (helper.moveUp(5)) { boss.moveUp(); }"
click at [221, 290] on button "Play" at bounding box center [204, 288] width 50 height 16
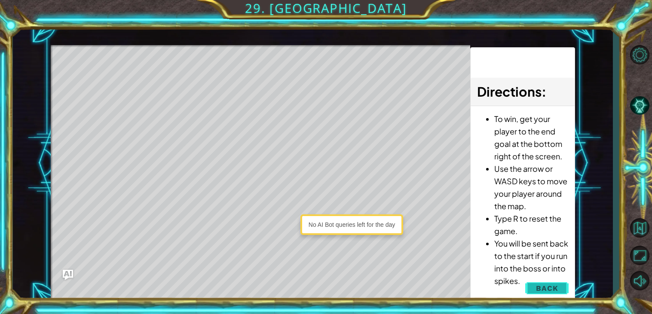
click at [542, 281] on button "Back" at bounding box center [546, 288] width 43 height 17
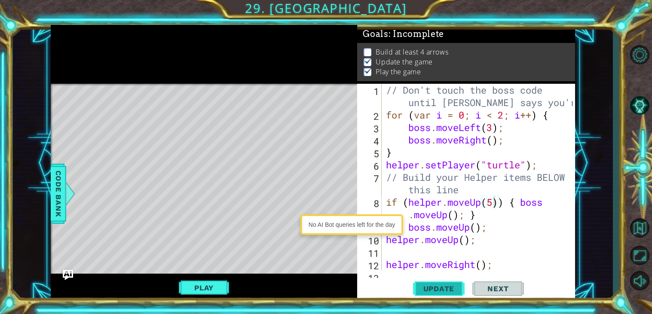
click at [439, 287] on span "Update" at bounding box center [439, 288] width 49 height 9
click at [361, 219] on div "No AI Bot queries left for the day" at bounding box center [352, 225] width 99 height 16
click at [241, 288] on div "Play" at bounding box center [204, 288] width 306 height 28
click at [235, 289] on div "Play" at bounding box center [204, 288] width 306 height 28
click at [208, 284] on button "Play" at bounding box center [204, 288] width 50 height 16
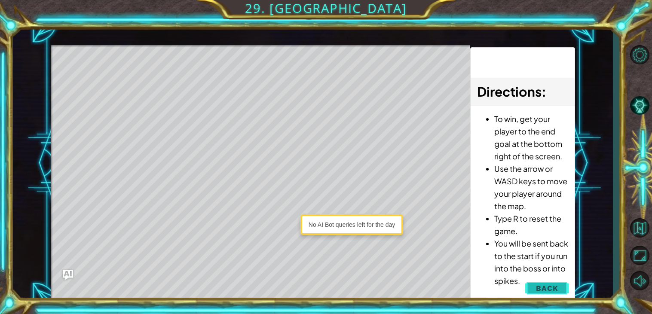
click at [558, 285] on button "Back" at bounding box center [546, 288] width 43 height 17
